Goal: Information Seeking & Learning: Understand process/instructions

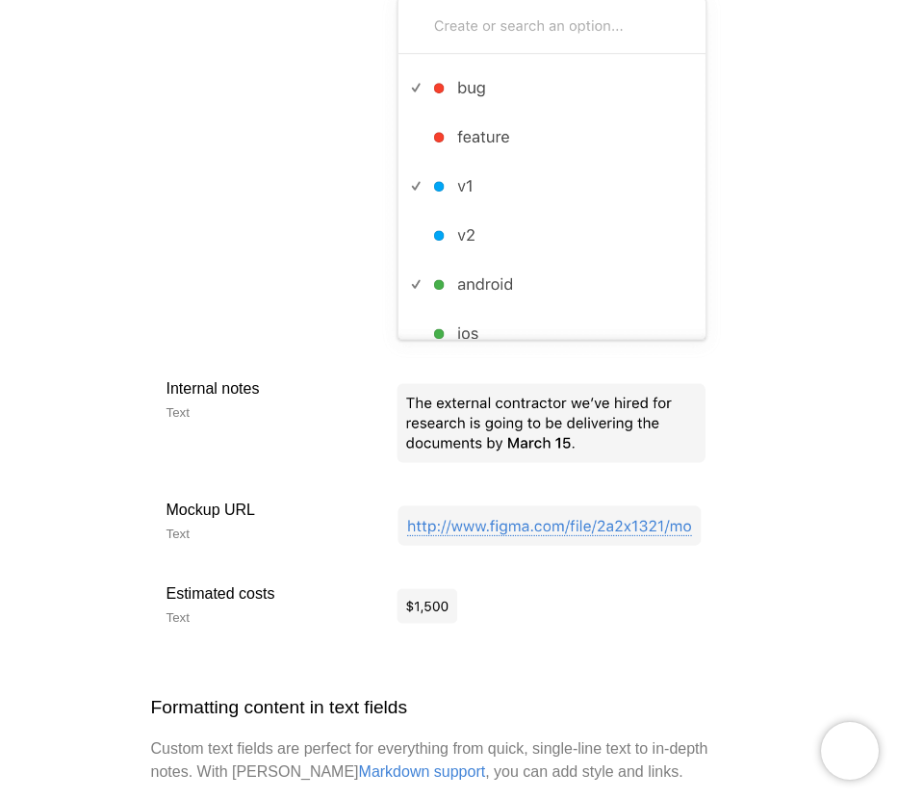
scroll to position [2022, 0]
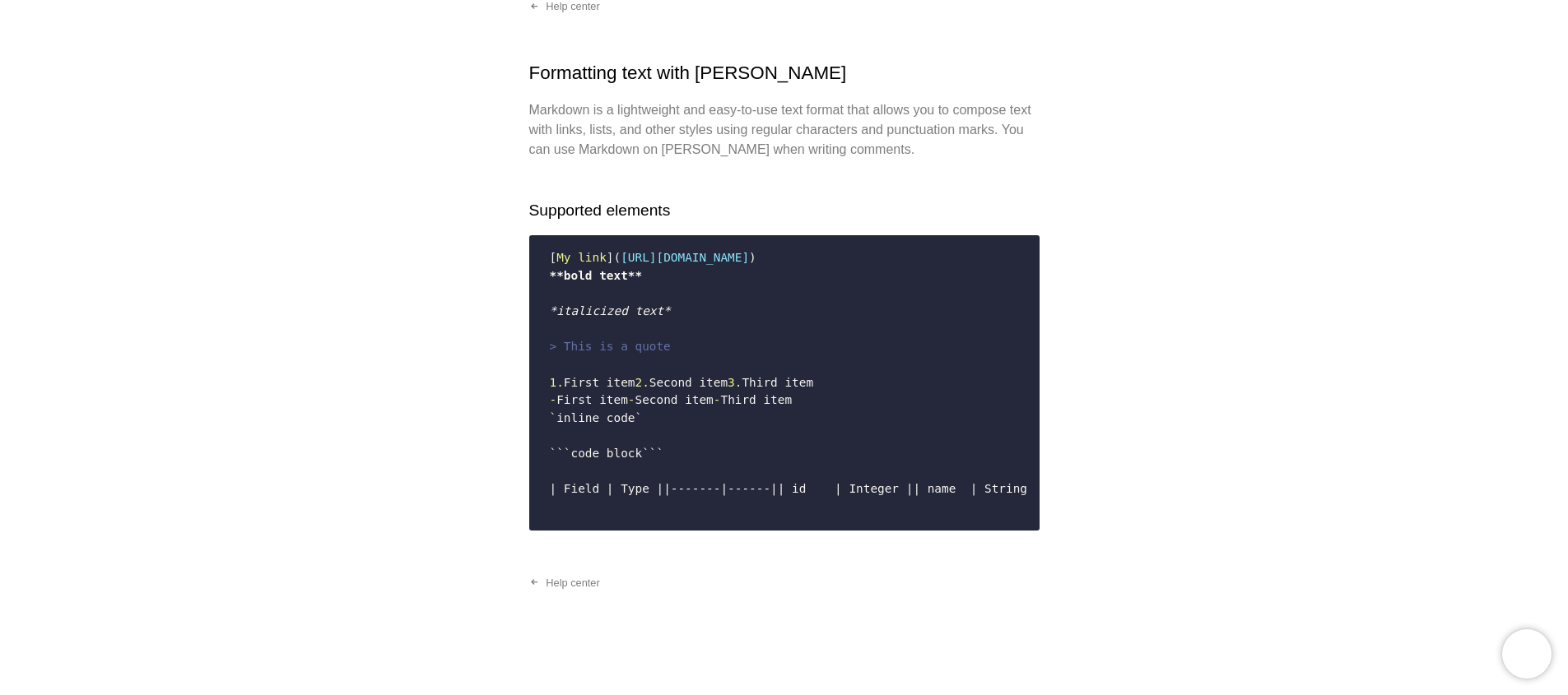
scroll to position [380, 0]
click at [559, 583] on link "Help center" at bounding box center [565, 583] width 98 height 27
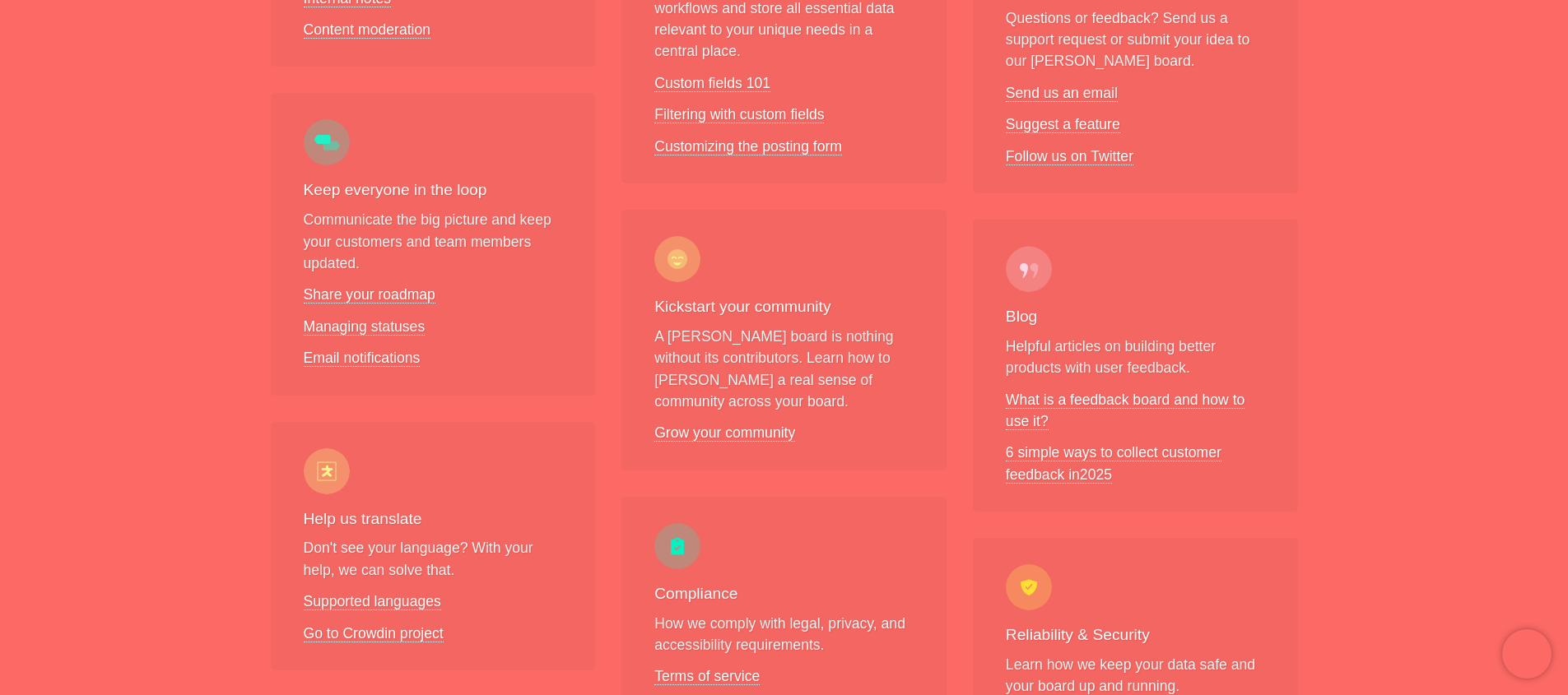
scroll to position [174, 0]
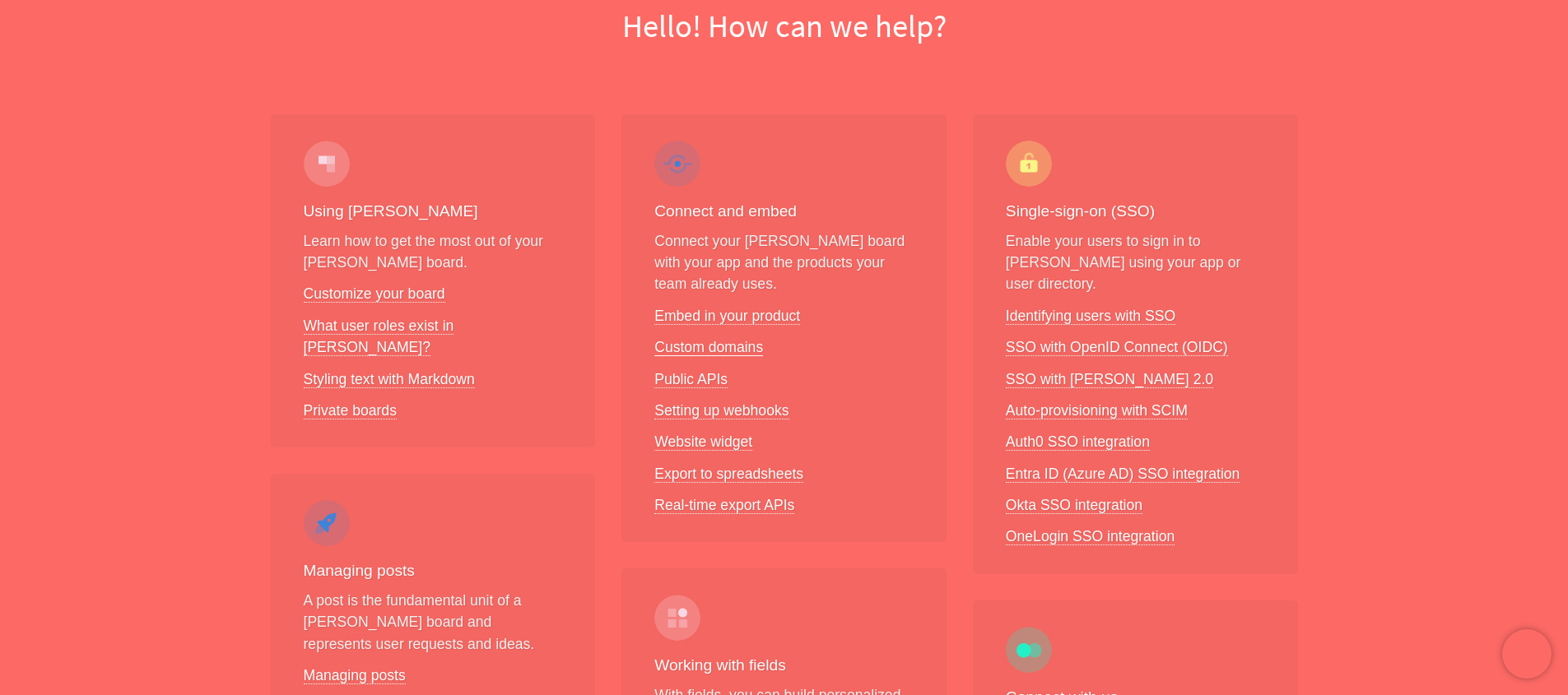
click at [699, 346] on link "Custom domains" at bounding box center [708, 348] width 109 height 17
